Goal: Book appointment/travel/reservation

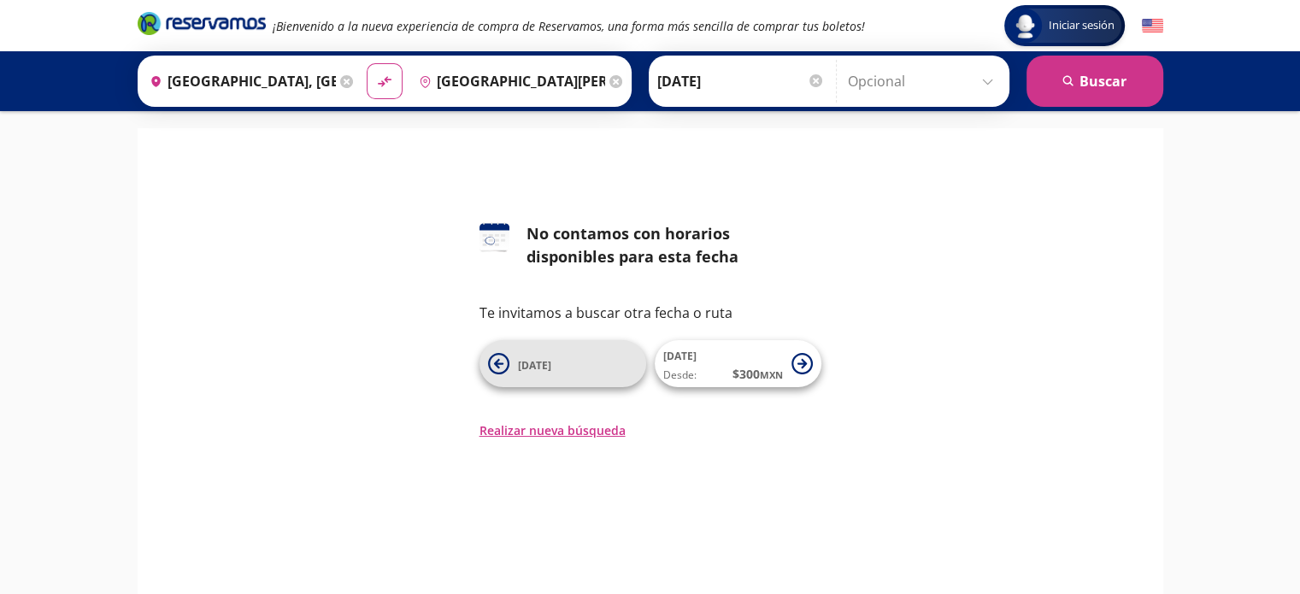
click at [497, 357] on icon at bounding box center [498, 363] width 21 height 21
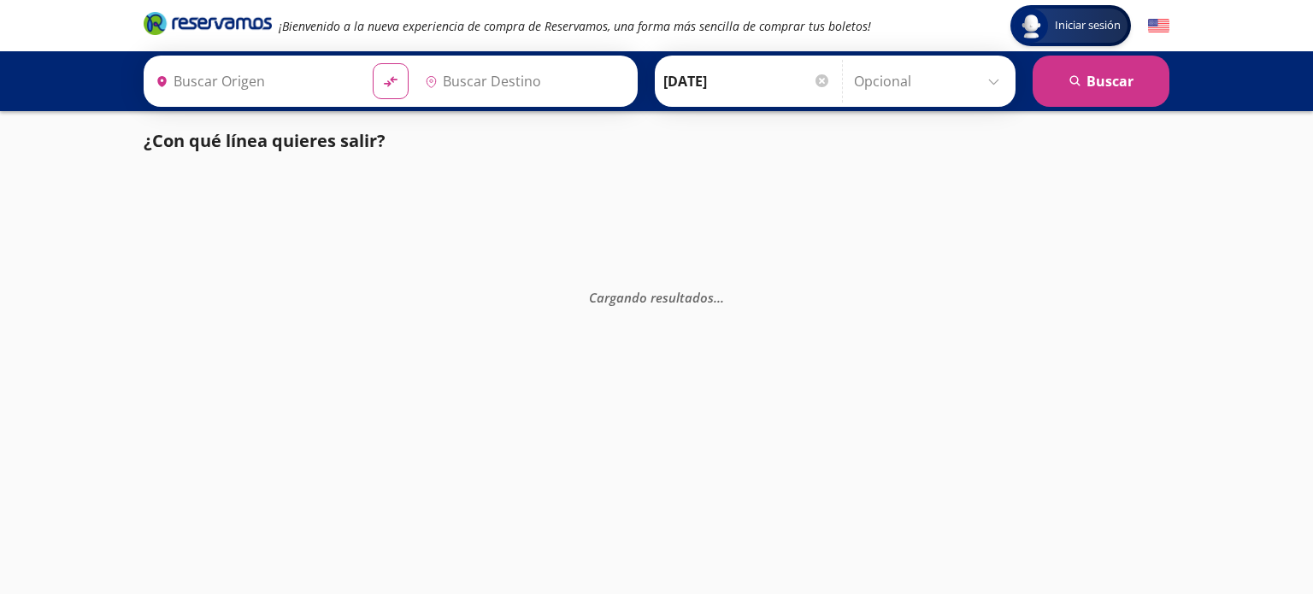
type input "[GEOGRAPHIC_DATA], [GEOGRAPHIC_DATA]"
type input "[GEOGRAPHIC_DATA][PERSON_NAME], [GEOGRAPHIC_DATA]"
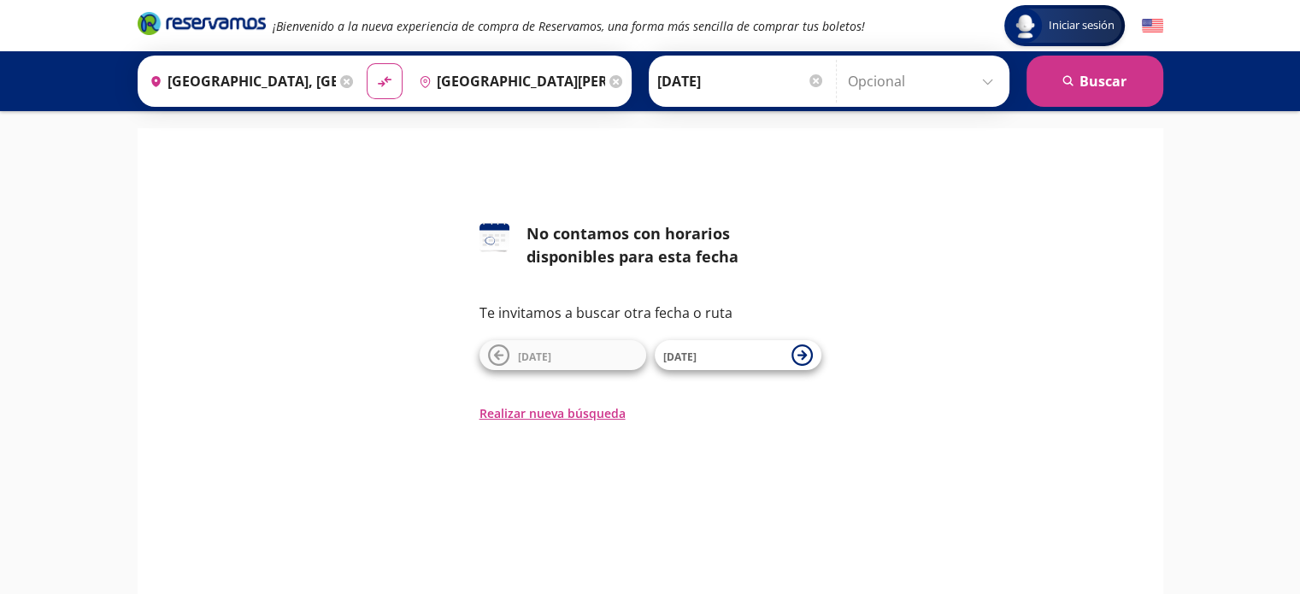
click at [982, 85] on input "Opcional" at bounding box center [924, 81] width 153 height 43
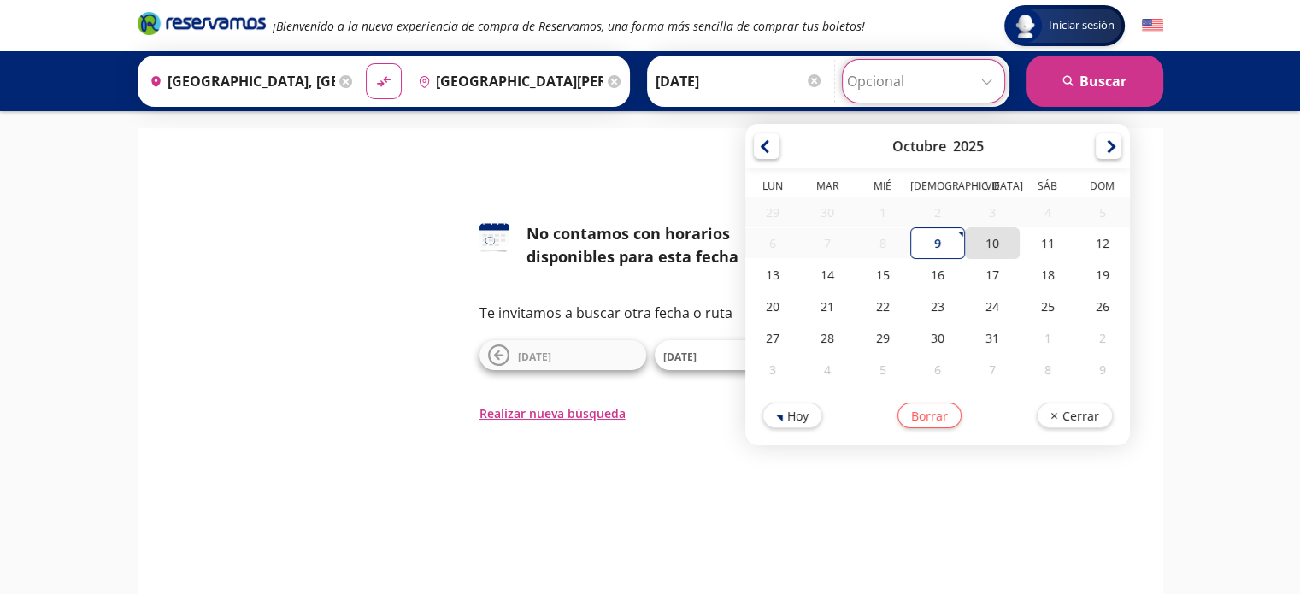
click at [991, 235] on div "10" at bounding box center [992, 243] width 55 height 32
type input "[DATE]"
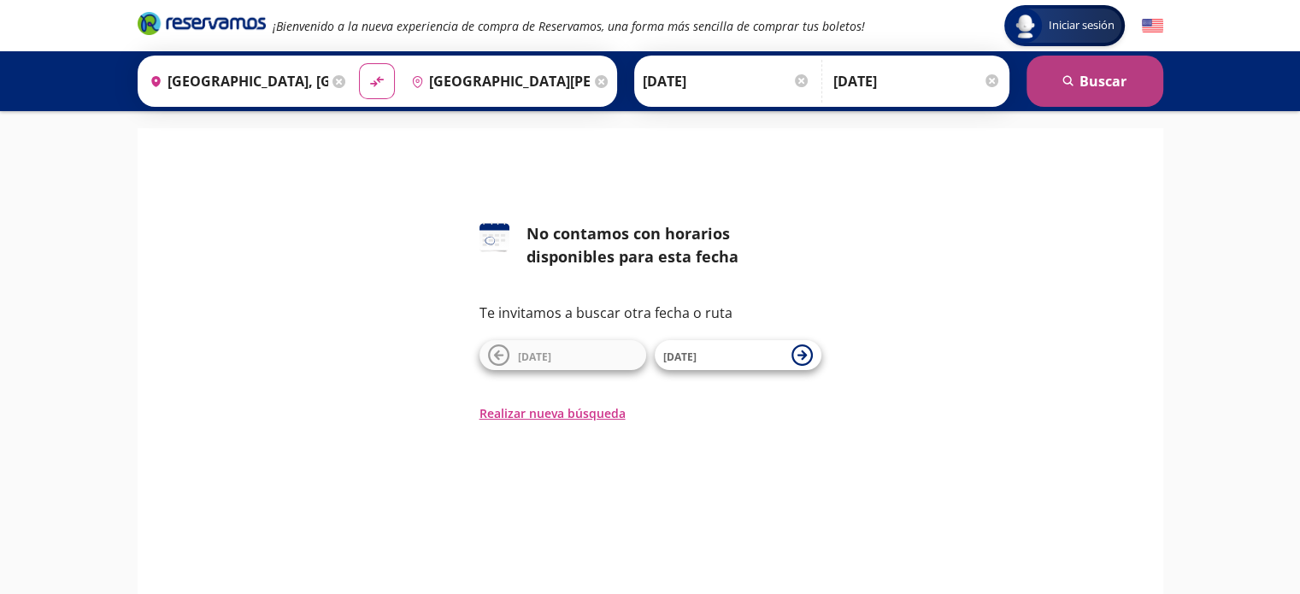
click at [1143, 89] on button "search [GEOGRAPHIC_DATA]" at bounding box center [1094, 81] width 137 height 51
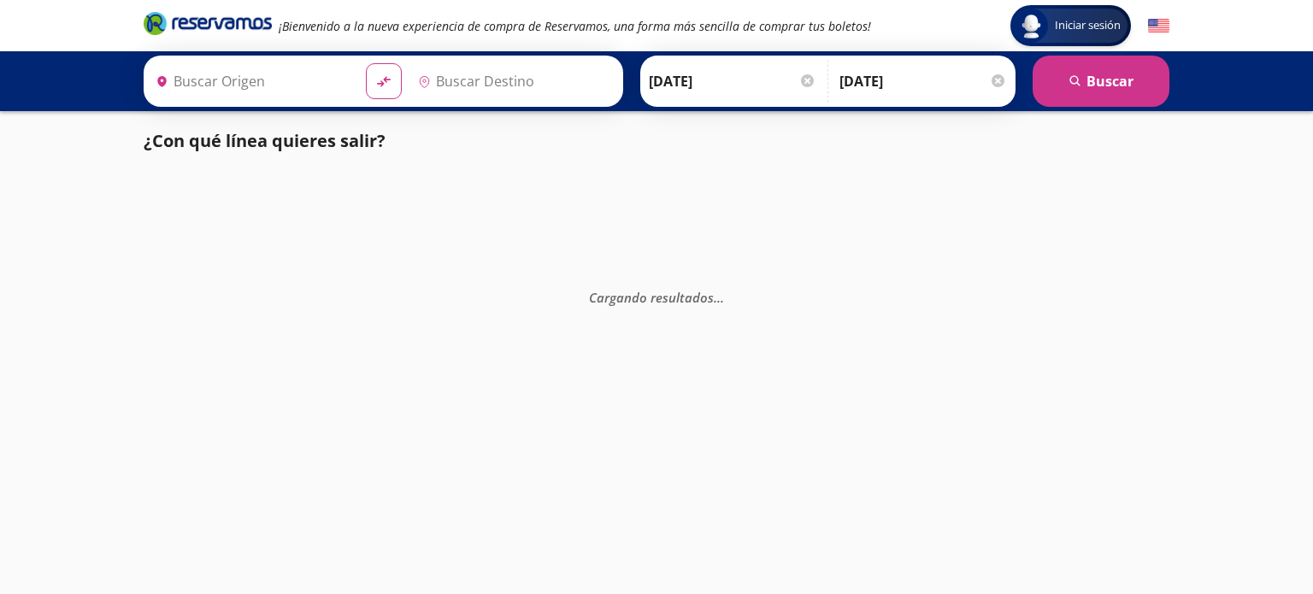
type input "[GEOGRAPHIC_DATA][PERSON_NAME], [GEOGRAPHIC_DATA]"
type input "[GEOGRAPHIC_DATA], [GEOGRAPHIC_DATA]"
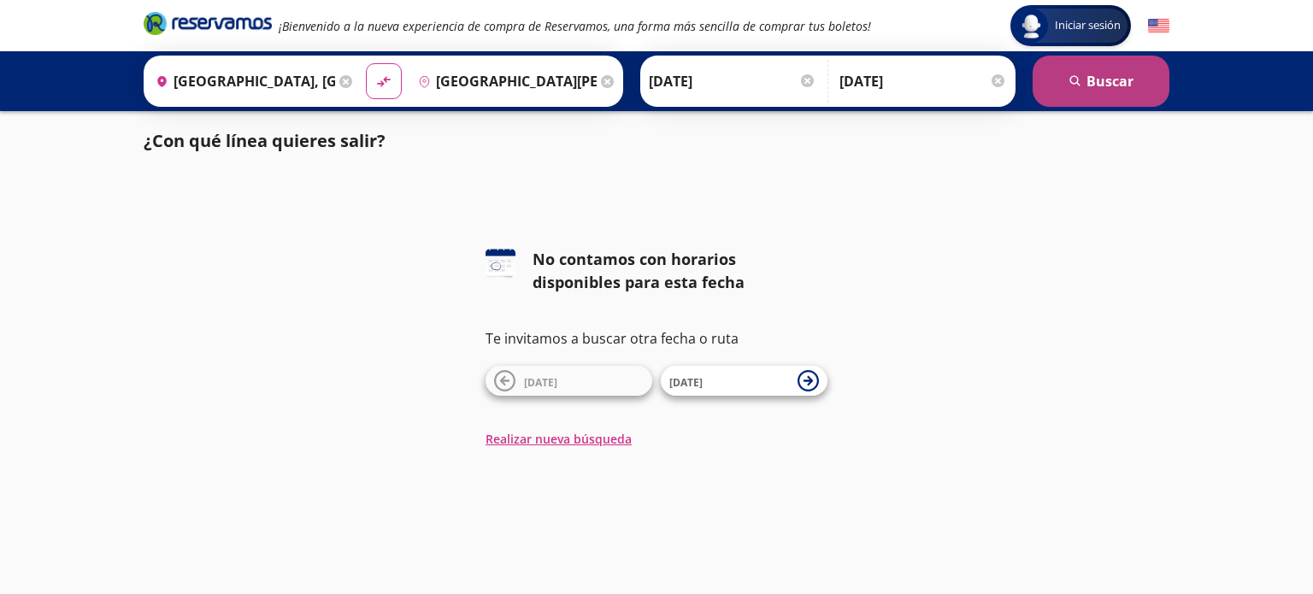
click at [1159, 84] on button "search [GEOGRAPHIC_DATA]" at bounding box center [1100, 81] width 137 height 51
click at [999, 81] on div at bounding box center [997, 80] width 13 height 13
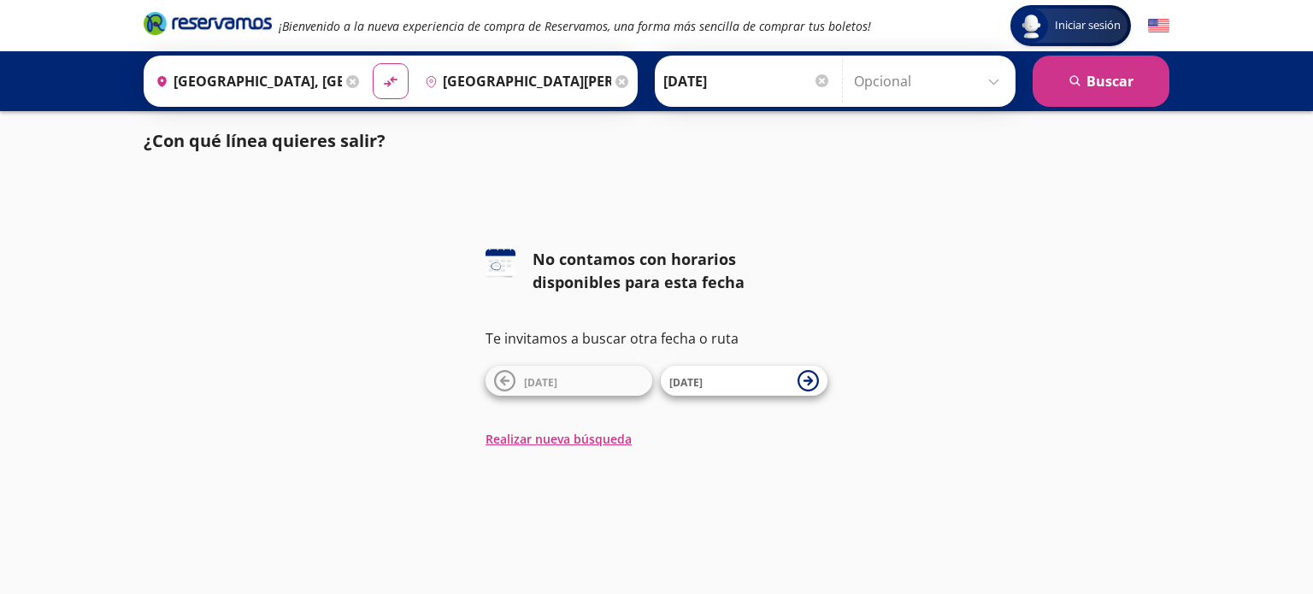
click at [820, 85] on div at bounding box center [821, 80] width 13 height 13
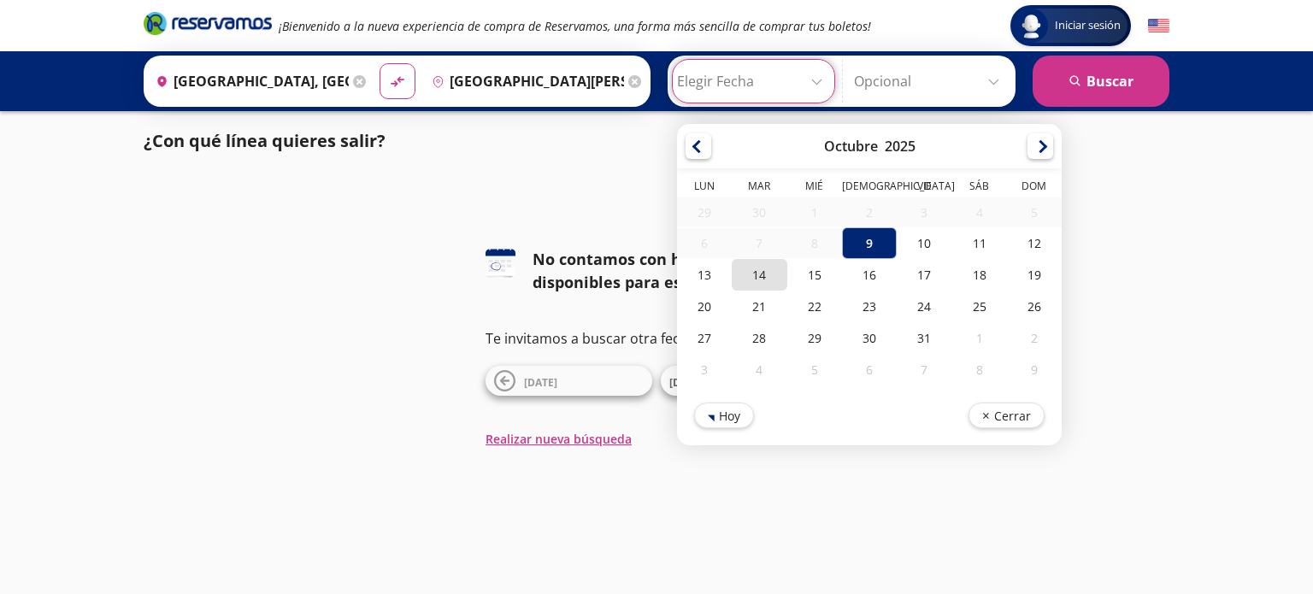
click at [743, 271] on div "14" at bounding box center [759, 275] width 55 height 32
type input "[DATE]"
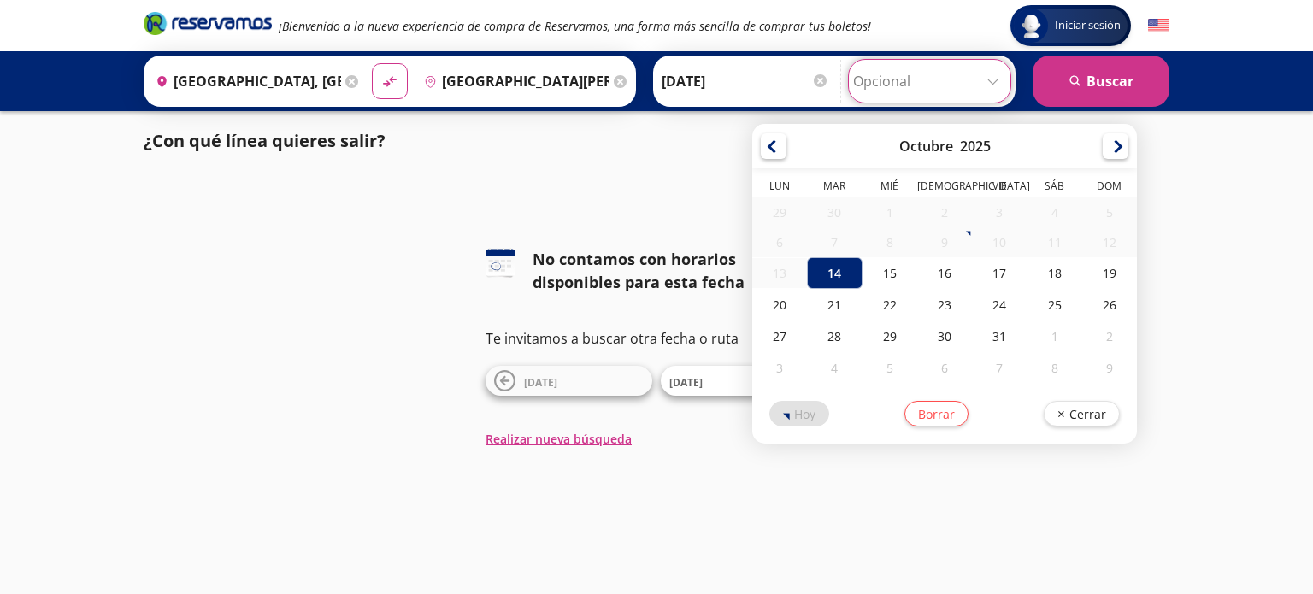
click at [992, 87] on input "Opcional" at bounding box center [929, 81] width 153 height 43
click at [832, 314] on div "21" at bounding box center [834, 305] width 55 height 32
type input "[DATE]"
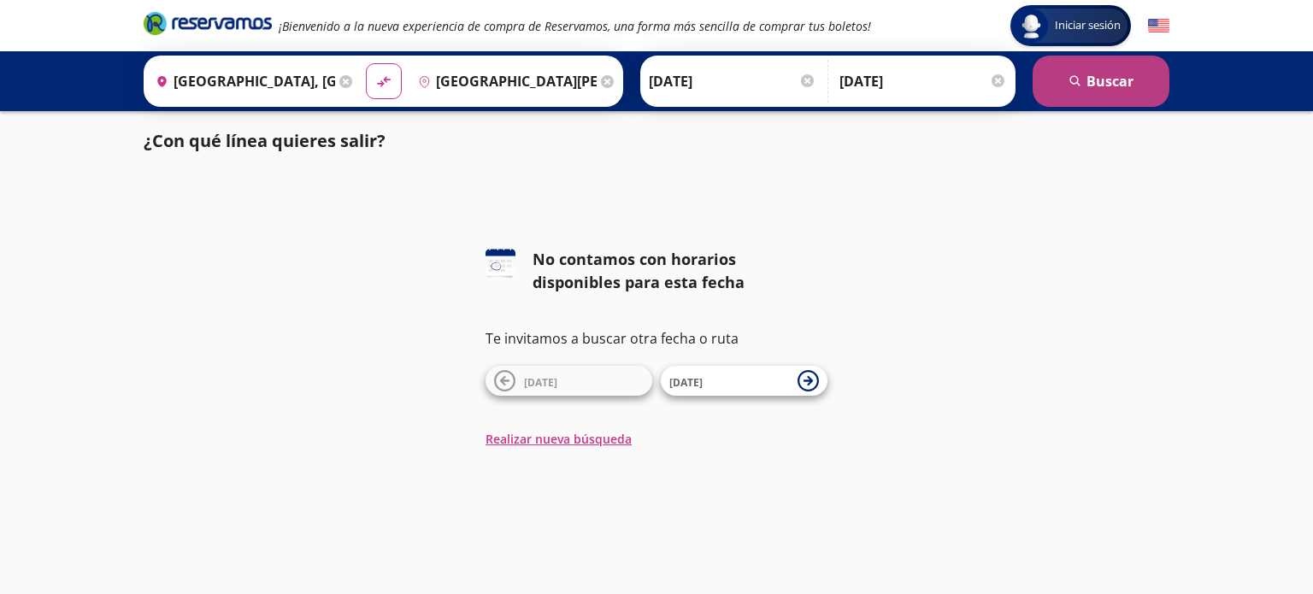
drag, startPoint x: 1125, startPoint y: 105, endPoint x: 1125, endPoint y: 90, distance: 15.4
click at [1125, 90] on button "search [GEOGRAPHIC_DATA]" at bounding box center [1100, 81] width 137 height 51
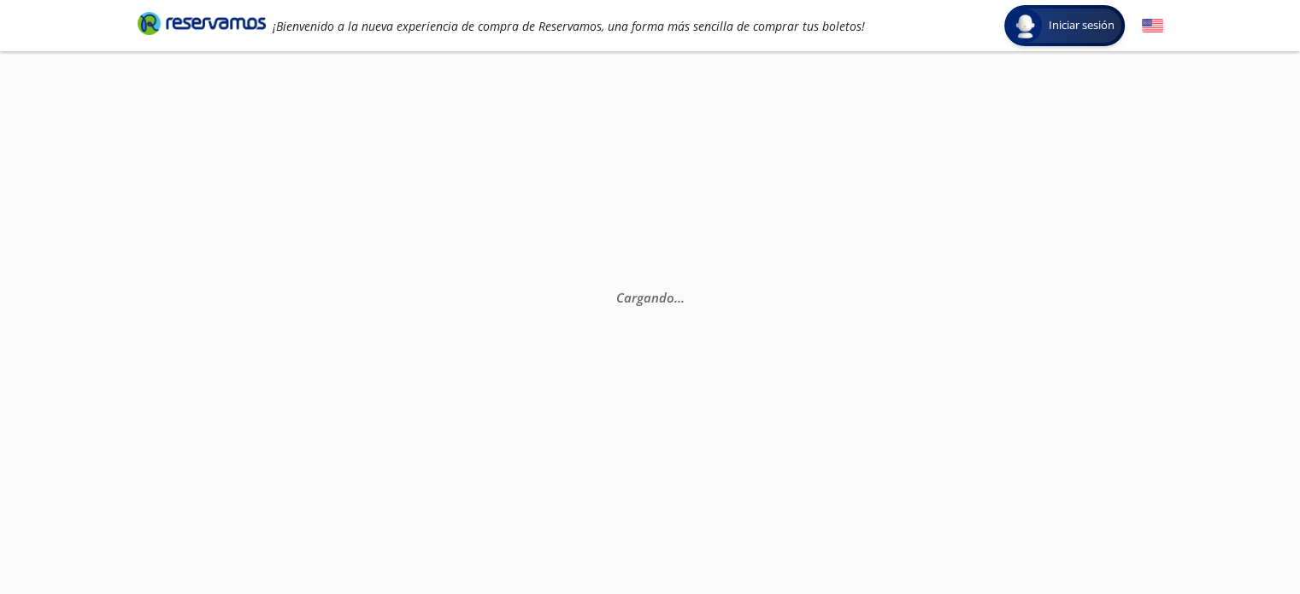
click at [1125, 90] on div "Cargando . . ." at bounding box center [650, 348] width 1300 height 594
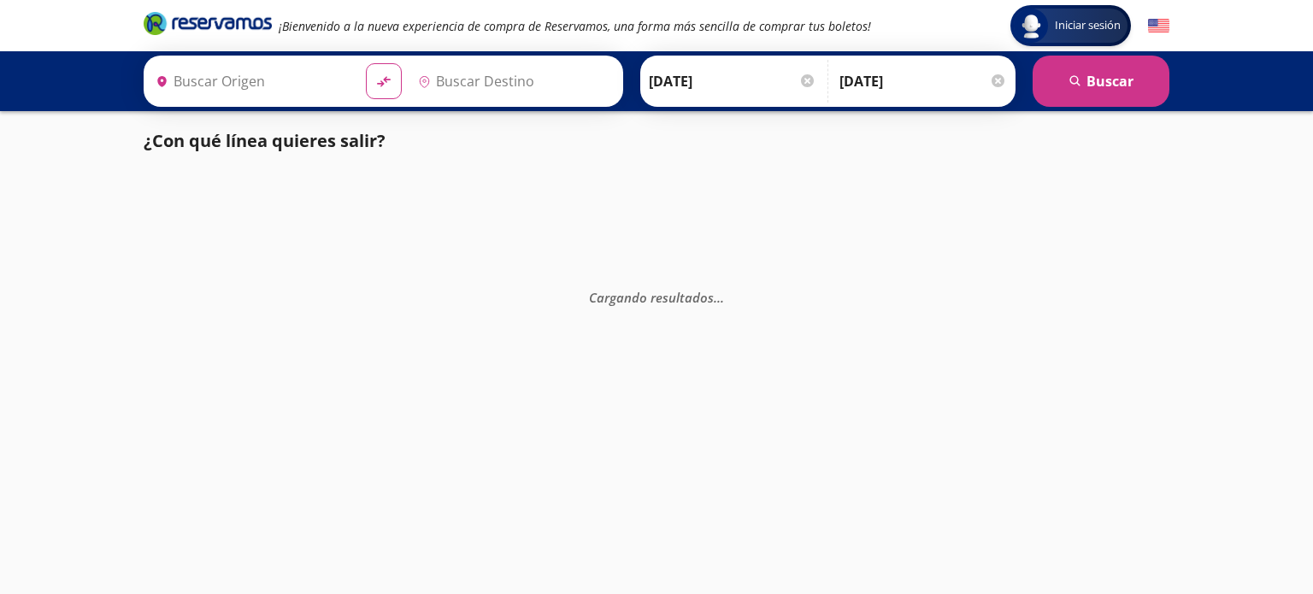
type input "[GEOGRAPHIC_DATA], [GEOGRAPHIC_DATA]"
type input "[GEOGRAPHIC_DATA][PERSON_NAME], [GEOGRAPHIC_DATA]"
type input "[GEOGRAPHIC_DATA], [GEOGRAPHIC_DATA]"
